Goal: Use online tool/utility: Use online tool/utility

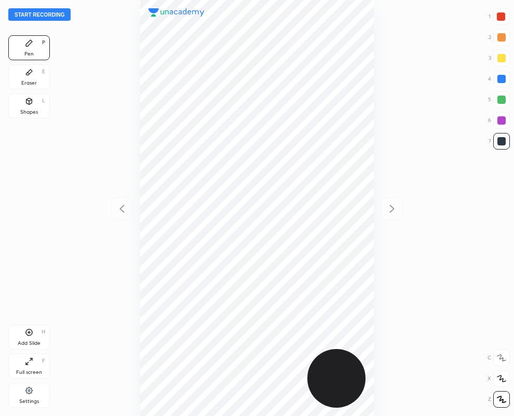
scroll to position [416, 348]
click at [500, 118] on div at bounding box center [501, 120] width 8 height 8
click at [501, 139] on div at bounding box center [501, 141] width 8 height 8
click at [497, 18] on div at bounding box center [501, 16] width 8 height 8
drag, startPoint x: 501, startPoint y: 139, endPoint x: 393, endPoint y: 182, distance: 116.3
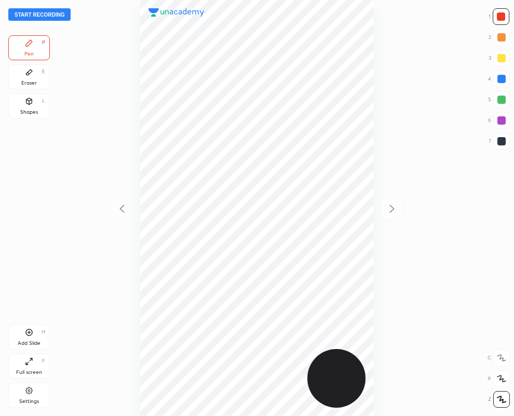
click at [499, 140] on div at bounding box center [501, 141] width 8 height 8
drag, startPoint x: 502, startPoint y: 120, endPoint x: 452, endPoint y: 140, distance: 53.6
click at [499, 123] on div at bounding box center [501, 120] width 8 height 8
click at [25, 15] on button "Start recording" at bounding box center [39, 14] width 62 height 12
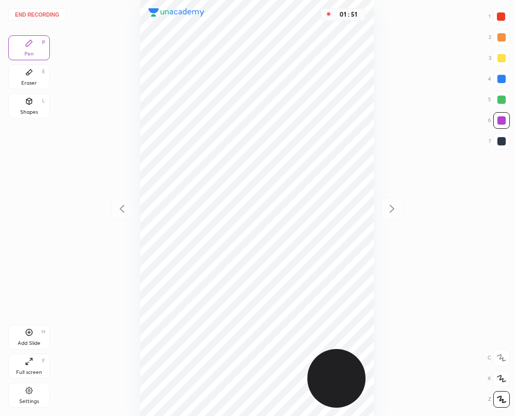
click at [26, 12] on button "End recording" at bounding box center [37, 14] width 58 height 12
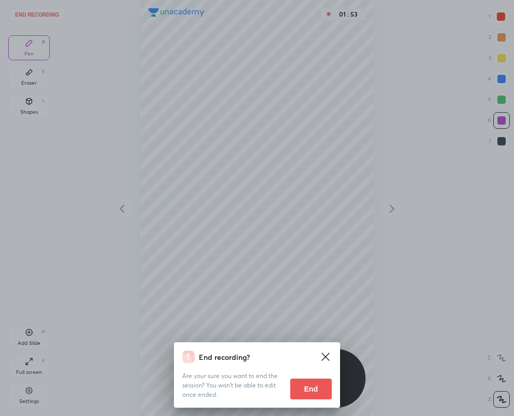
click at [314, 393] on button "End" at bounding box center [311, 389] width 42 height 21
